Goal: Task Accomplishment & Management: Complete application form

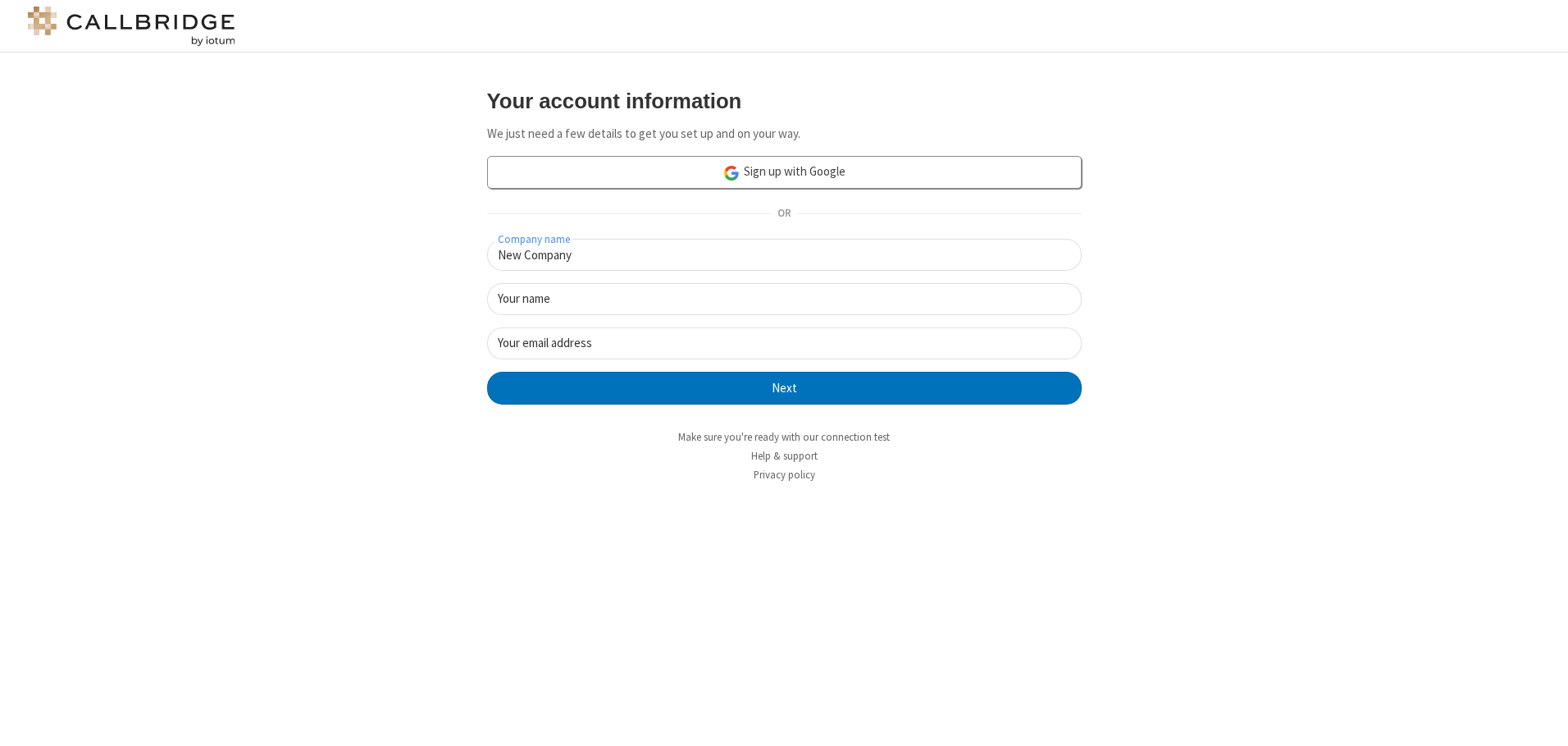
type input "New Company"
type input "New User"
type input "[EMAIL_ADDRESS]."
click button "Next" at bounding box center [784, 388] width 595 height 33
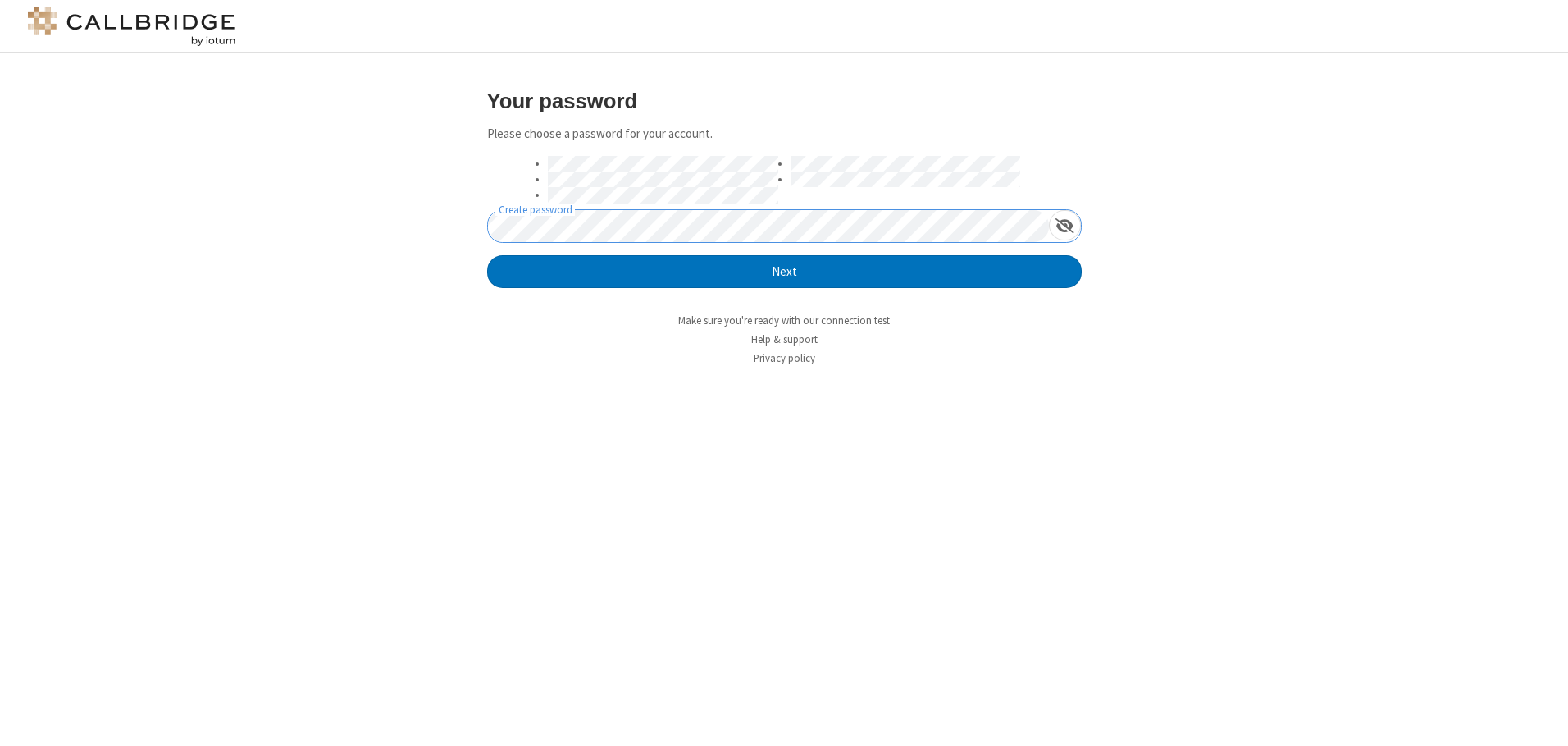
click button "Next" at bounding box center [784, 271] width 595 height 33
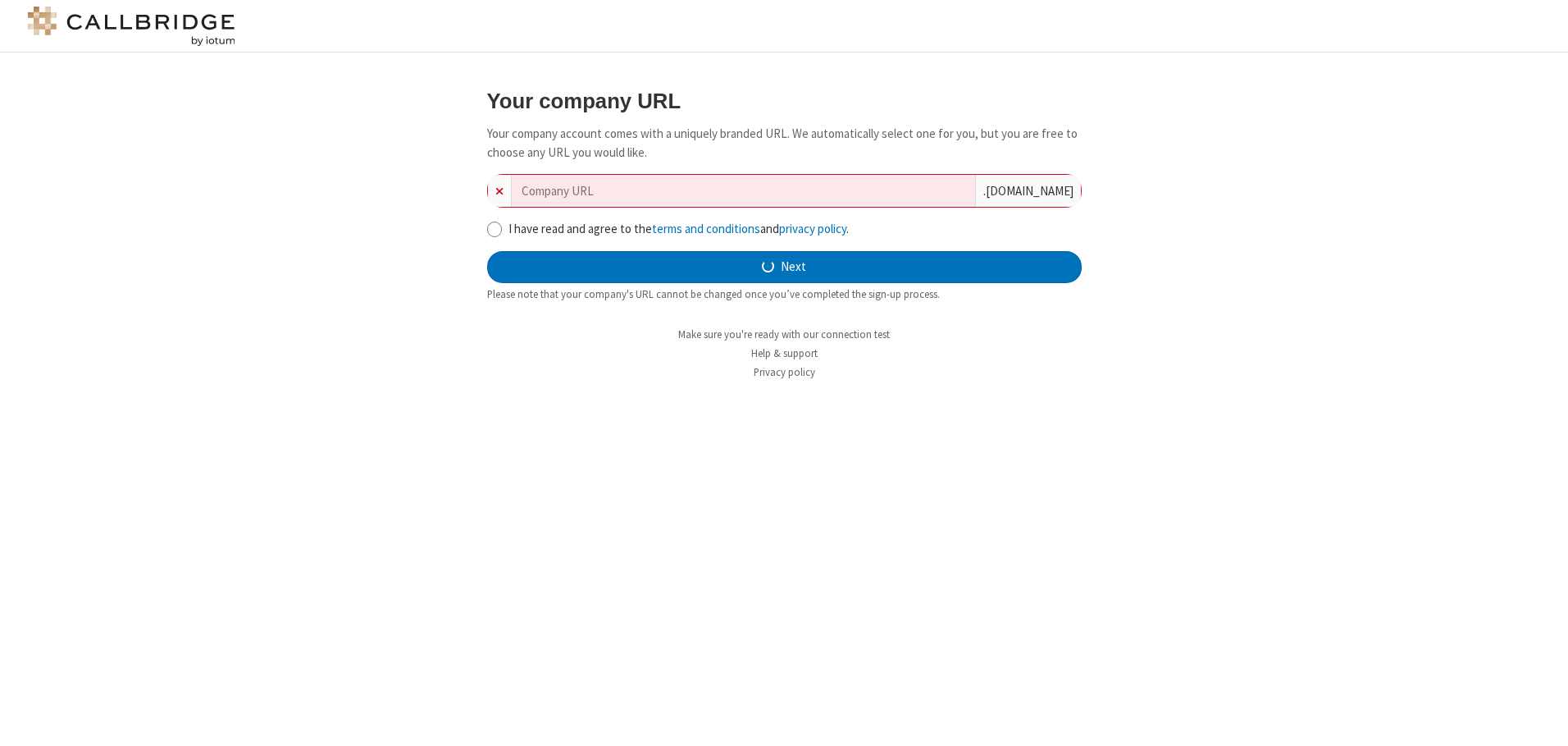
type input "new-company-advanced-3777"
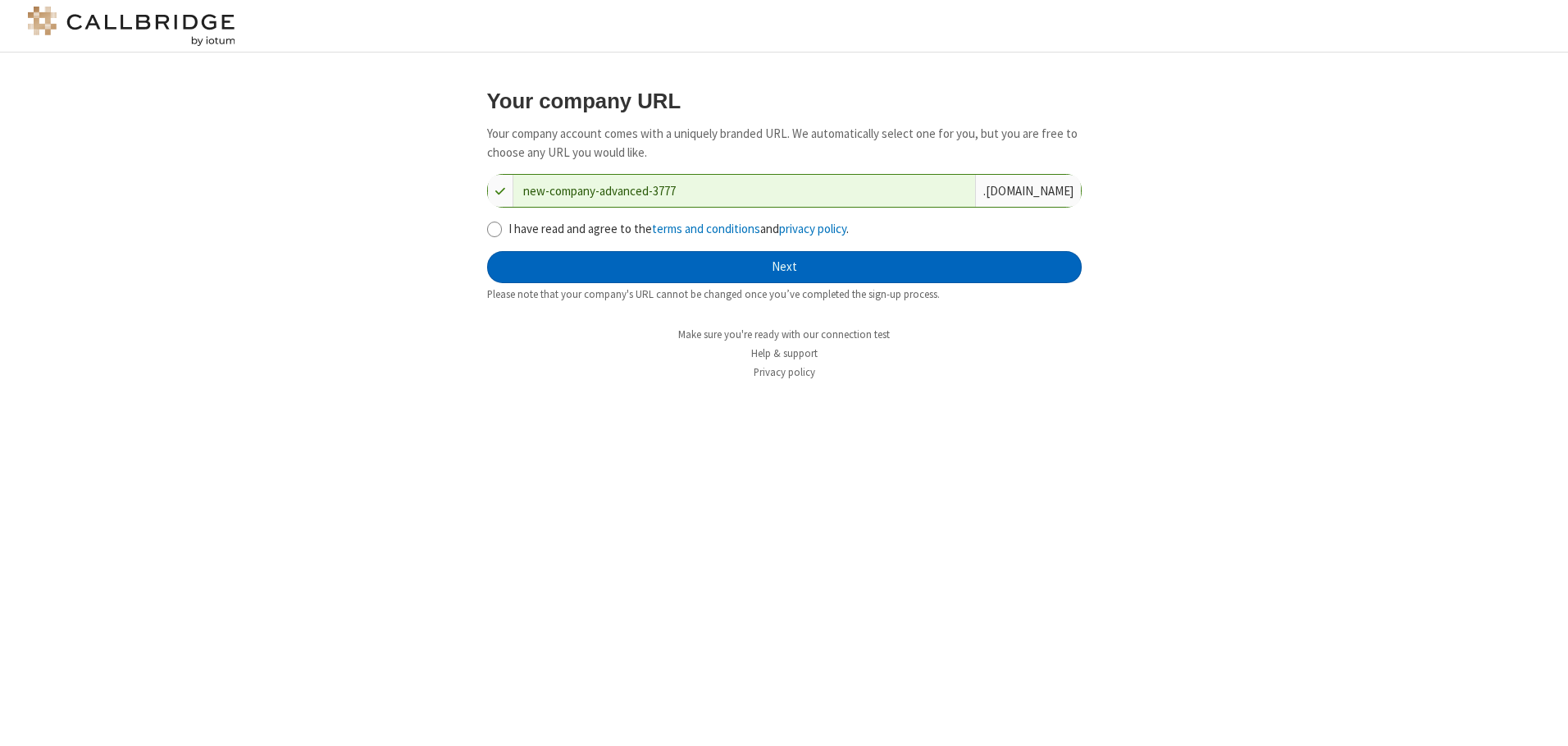
click at [784, 266] on button "Next" at bounding box center [784, 267] width 595 height 33
